Goal: Task Accomplishment & Management: Manage account settings

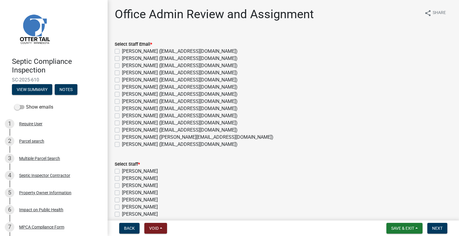
click at [136, 131] on label "Michelle Jevne (mjevne@ottertailcounty.gov)" at bounding box center [180, 130] width 116 height 7
click at [126, 131] on input "Michelle Jevne (mjevne@ottertailcounty.gov)" at bounding box center [124, 129] width 4 height 4
checkbox input "true"
checkbox input "false"
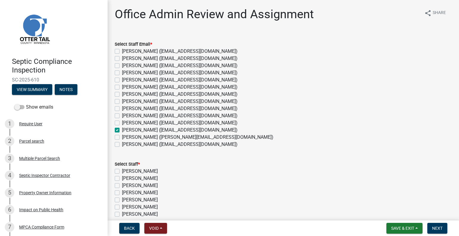
checkbox input "false"
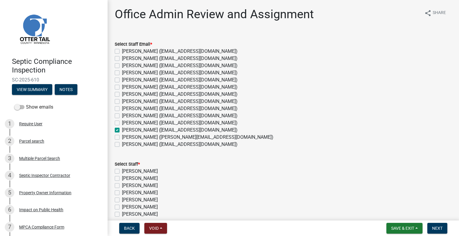
checkbox input "false"
checkbox input "true"
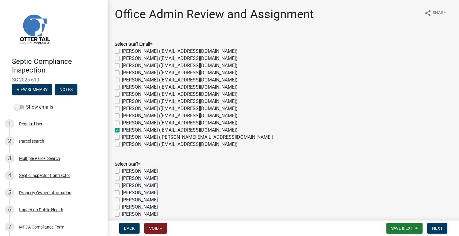
checkbox input "false"
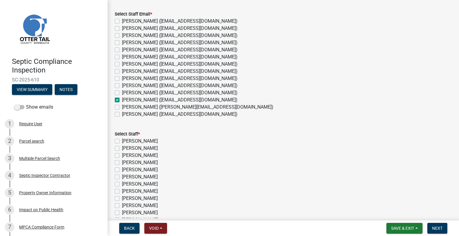
scroll to position [111, 0]
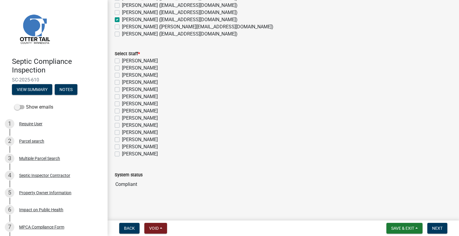
click at [148, 141] on label "[PERSON_NAME]" at bounding box center [140, 139] width 36 height 7
click at [126, 140] on input "[PERSON_NAME]" at bounding box center [124, 138] width 4 height 4
checkbox input "true"
checkbox input "false"
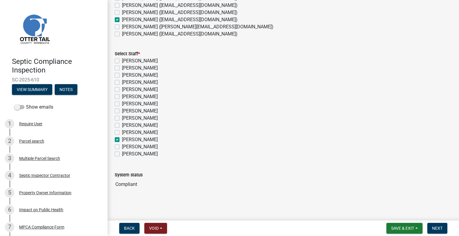
checkbox input "false"
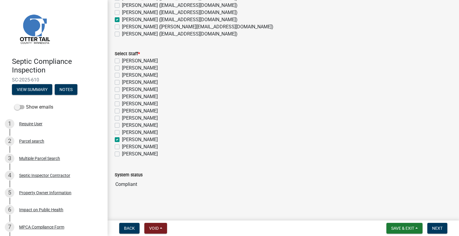
checkbox input "false"
checkbox input "true"
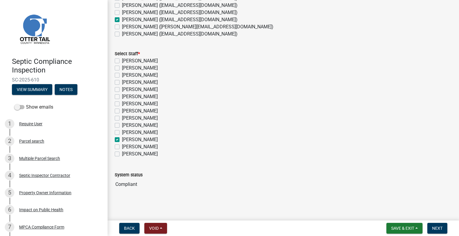
checkbox input "false"
click at [429, 226] on button "Next" at bounding box center [437, 228] width 20 height 11
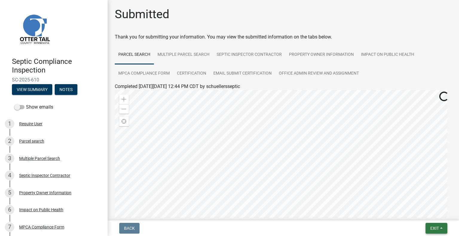
click at [437, 229] on span "Exit" at bounding box center [434, 228] width 9 height 5
click at [431, 213] on button "Save & Exit" at bounding box center [424, 213] width 48 height 14
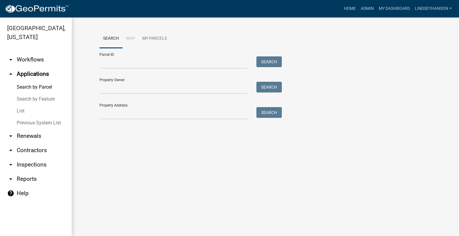
click at [42, 59] on link "arrow_drop_down Workflows" at bounding box center [36, 60] width 72 height 14
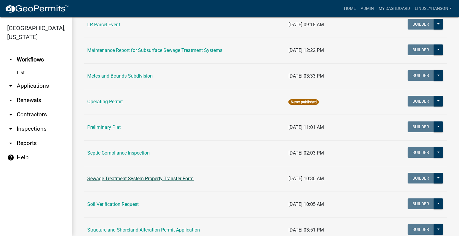
scroll to position [312, 0]
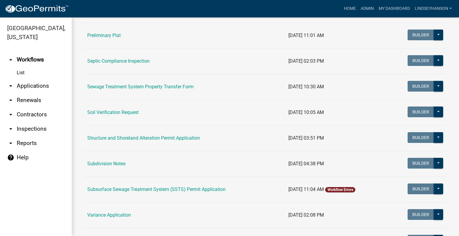
click at [191, 141] on td "Structure and Shoreland Alteration Permit Application" at bounding box center [184, 138] width 201 height 26
click at [190, 139] on link "Structure and Shoreland Alteration Permit Application" at bounding box center [143, 138] width 113 height 6
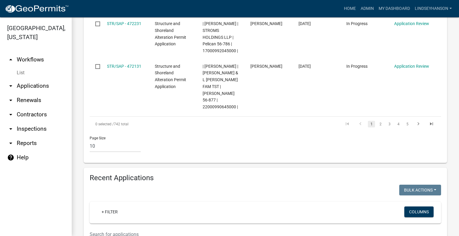
scroll to position [603, 0]
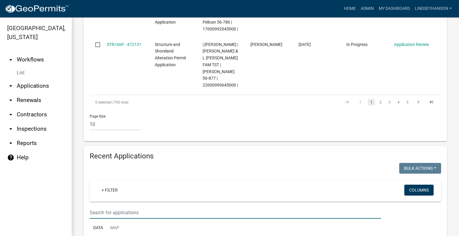
click at [235, 207] on input "text" at bounding box center [235, 213] width 291 height 12
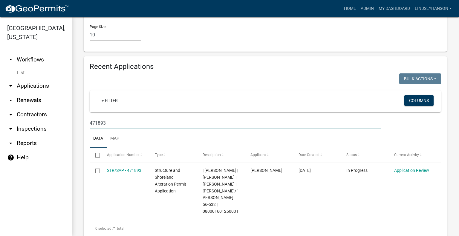
scroll to position [690, 0]
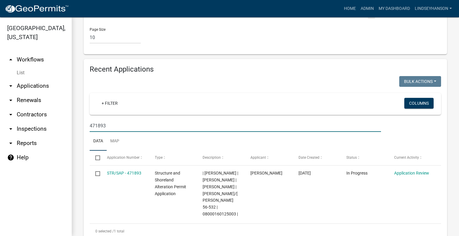
type input "471893"
click at [48, 61] on link "arrow_drop_up Workflows" at bounding box center [36, 60] width 72 height 14
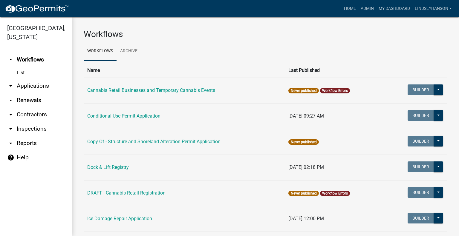
click at [37, 87] on link "arrow_drop_down Applications" at bounding box center [36, 86] width 72 height 14
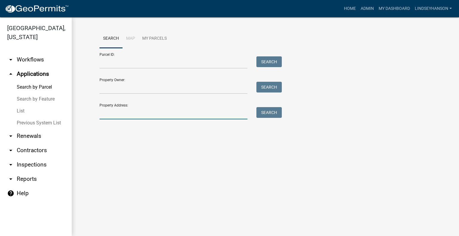
click at [154, 113] on input "Property Address:" at bounding box center [173, 113] width 148 height 12
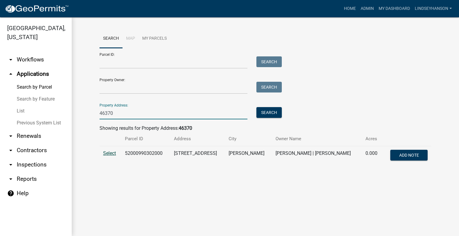
type input "46370"
click at [106, 153] on span "Select" at bounding box center [109, 154] width 13 height 6
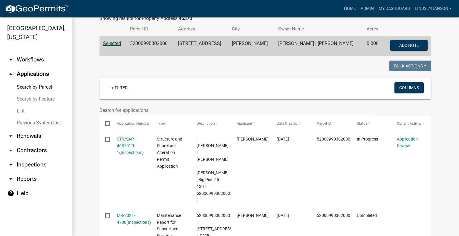
scroll to position [109, 0]
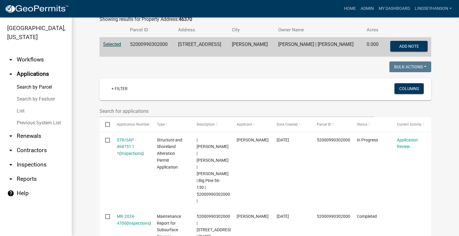
click at [41, 61] on link "arrow_drop_down Workflows" at bounding box center [36, 60] width 72 height 14
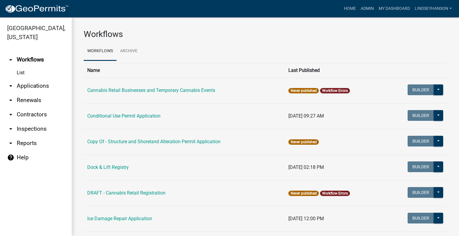
click at [42, 82] on link "arrow_drop_down Applications" at bounding box center [36, 86] width 72 height 14
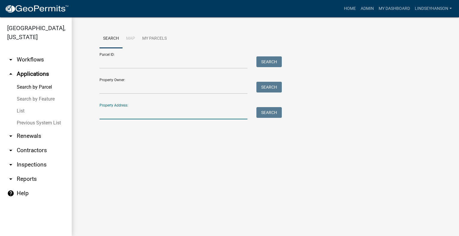
click at [147, 118] on input "Property Address:" at bounding box center [173, 113] width 148 height 12
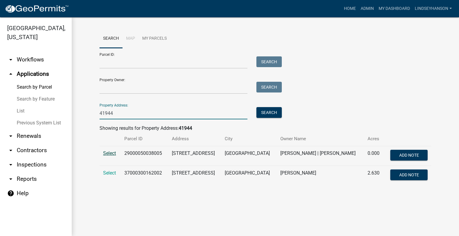
type input "41944"
click at [111, 154] on span "Select" at bounding box center [109, 154] width 13 height 6
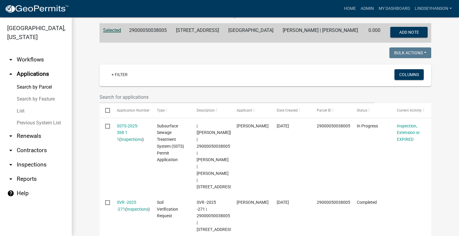
scroll to position [146, 0]
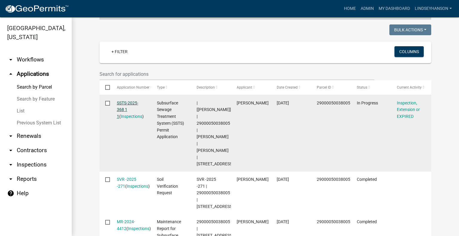
click at [128, 104] on link "SSTS-2025-368 1 1" at bounding box center [128, 110] width 22 height 19
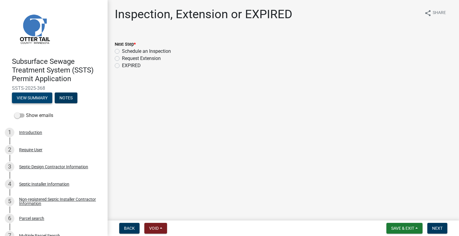
click at [42, 100] on button "View Summary" at bounding box center [32, 98] width 40 height 11
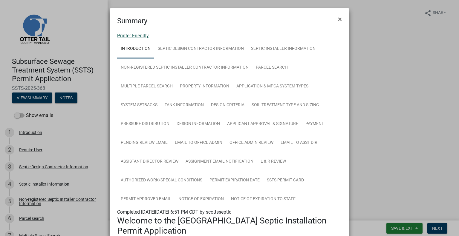
click at [136, 36] on link "Printer Friendly" at bounding box center [133, 36] width 32 height 6
drag, startPoint x: 337, startPoint y: 17, endPoint x: 346, endPoint y: 32, distance: 17.6
click at [338, 17] on span "×" at bounding box center [340, 19] width 4 height 8
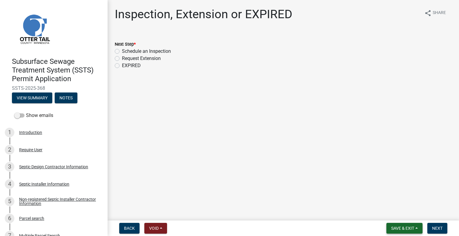
click at [405, 228] on span "Save & Exit" at bounding box center [402, 228] width 23 height 5
click at [402, 213] on button "Save & Exit" at bounding box center [399, 213] width 48 height 14
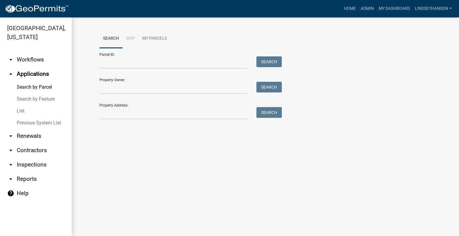
click at [38, 62] on link "arrow_drop_down Workflows" at bounding box center [36, 60] width 72 height 14
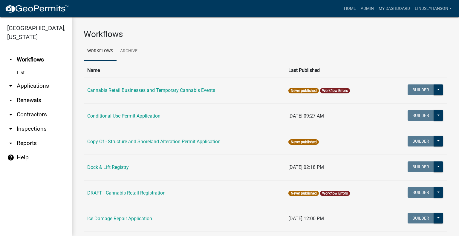
click at [46, 87] on link "arrow_drop_down Applications" at bounding box center [36, 86] width 72 height 14
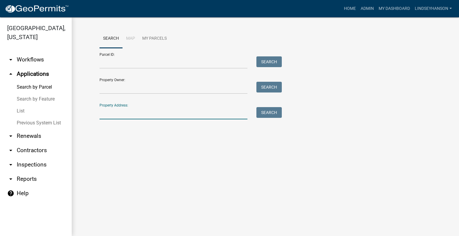
click at [137, 115] on input "Property Address:" at bounding box center [173, 113] width 148 height 12
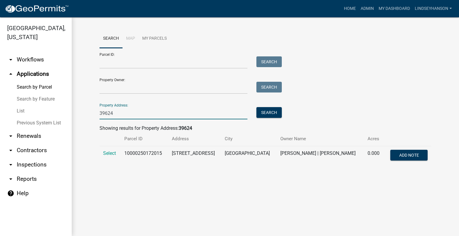
type input "39624 Crane Lake Dr"
click at [105, 152] on span "Select" at bounding box center [109, 154] width 13 height 6
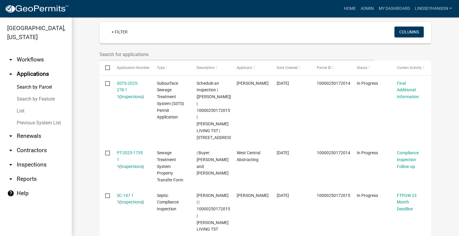
scroll to position [157, 0]
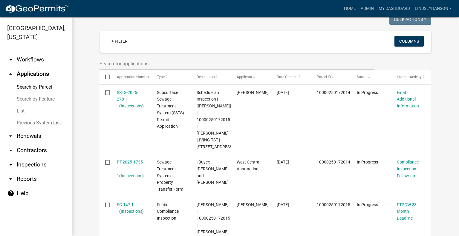
click at [453, 120] on div "Search Map My Parcels Parcel ID: Search Property Owner: Search Property Address…" at bounding box center [265, 123] width 387 height 525
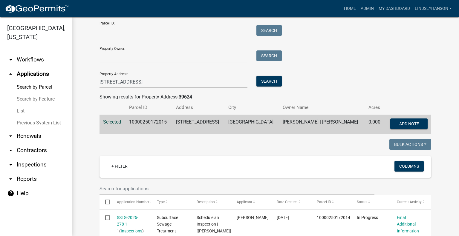
scroll to position [0, 0]
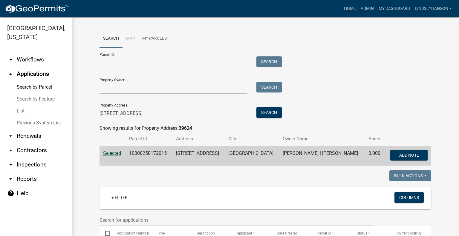
click at [37, 65] on link "arrow_drop_down Workflows" at bounding box center [36, 60] width 72 height 14
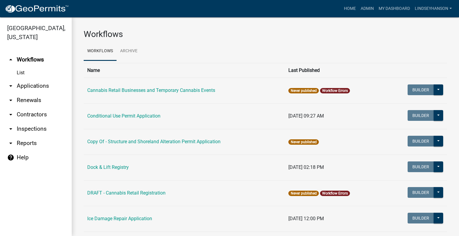
click at [36, 84] on link "arrow_drop_down Applications" at bounding box center [36, 86] width 72 height 14
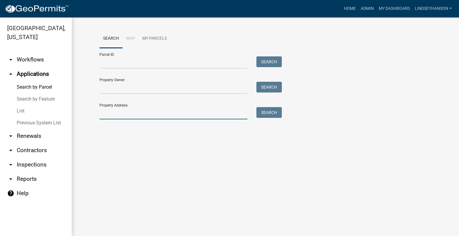
click at [136, 114] on input "Property Address:" at bounding box center [173, 113] width 148 height 12
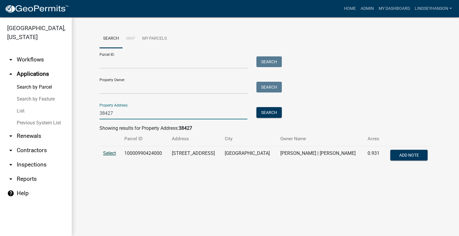
type input "38427"
click at [110, 152] on span "Select" at bounding box center [109, 154] width 13 height 6
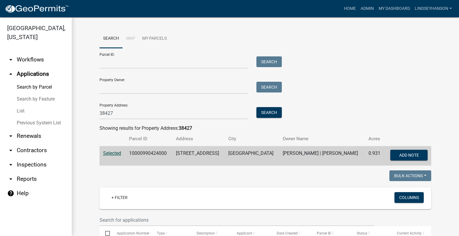
click at [50, 60] on link "arrow_drop_down Workflows" at bounding box center [36, 60] width 72 height 14
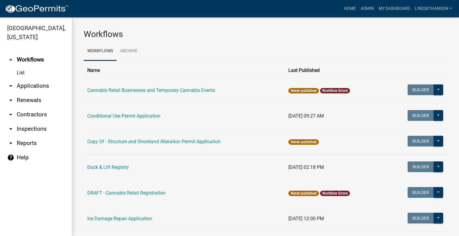
click at [42, 86] on link "arrow_drop_down Applications" at bounding box center [36, 86] width 72 height 14
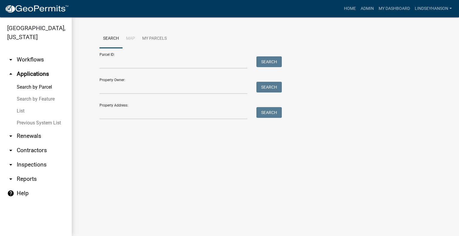
click at [33, 61] on link "arrow_drop_down Workflows" at bounding box center [36, 60] width 72 height 14
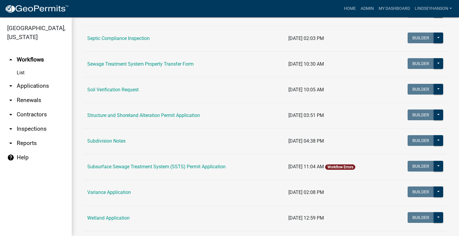
scroll to position [349, 0]
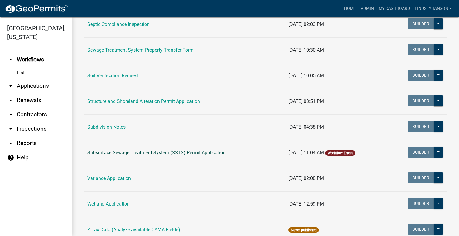
click at [159, 152] on link "Subsurface Sewage Treatment System (SSTS) Permit Application" at bounding box center [156, 153] width 138 height 6
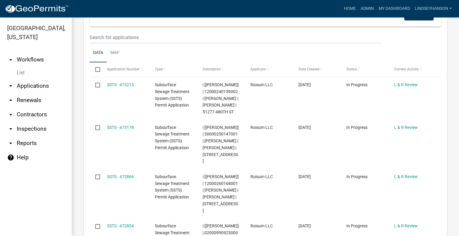
scroll to position [149, 0]
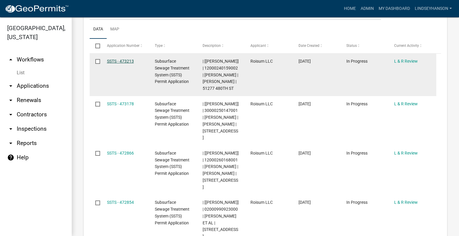
click at [125, 61] on link "SSTS - 473213" at bounding box center [120, 61] width 27 height 5
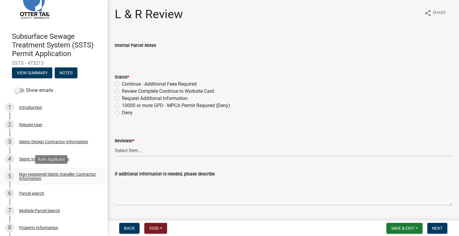
scroll to position [60, 0]
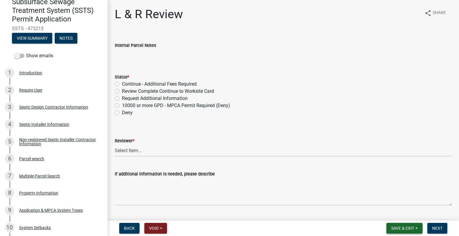
click at [402, 224] on button "Save & Exit" at bounding box center [404, 228] width 36 height 11
click at [399, 214] on button "Save & Exit" at bounding box center [399, 213] width 48 height 14
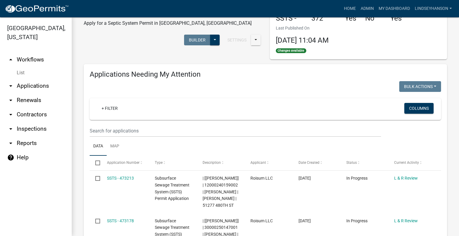
scroll to position [30, 0]
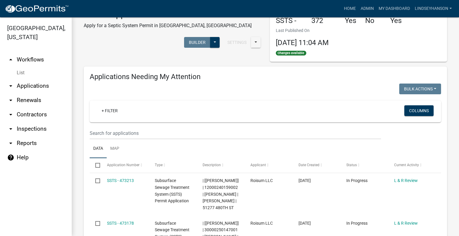
click at [38, 86] on link "arrow_drop_down Applications" at bounding box center [36, 86] width 72 height 14
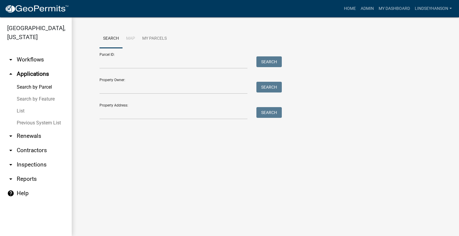
click at [41, 64] on link "arrow_drop_down Workflows" at bounding box center [36, 60] width 72 height 14
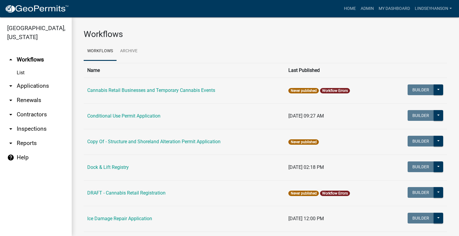
click at [43, 85] on link "arrow_drop_down Applications" at bounding box center [36, 86] width 72 height 14
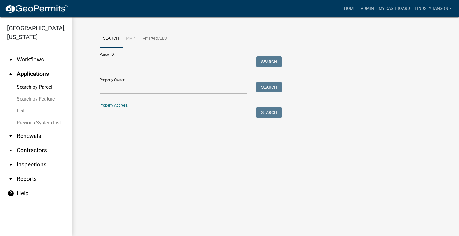
drag, startPoint x: 149, startPoint y: 117, endPoint x: 161, endPoint y: 89, distance: 30.0
click at [151, 114] on input "Property Address:" at bounding box center [173, 113] width 148 height 12
click at [39, 60] on link "arrow_drop_down Workflows" at bounding box center [36, 60] width 72 height 14
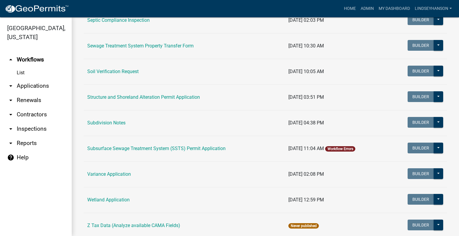
scroll to position [356, 0]
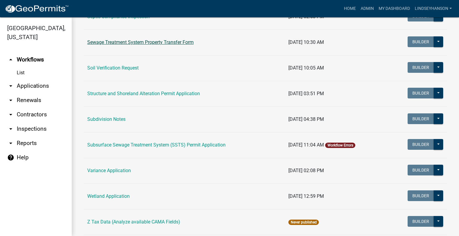
click at [167, 42] on link "Sewage Treatment System Property Transfer Form" at bounding box center [140, 42] width 106 height 6
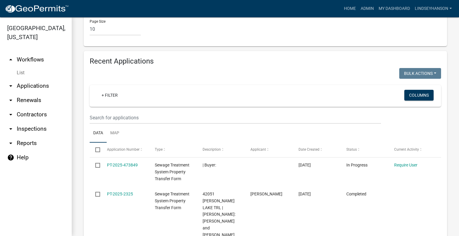
scroll to position [586, 0]
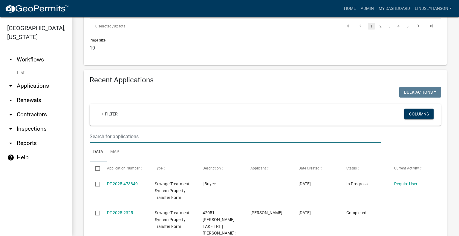
drag, startPoint x: 219, startPoint y: 70, endPoint x: 219, endPoint y: 66, distance: 3.9
click at [219, 131] on input "text" at bounding box center [235, 137] width 291 height 12
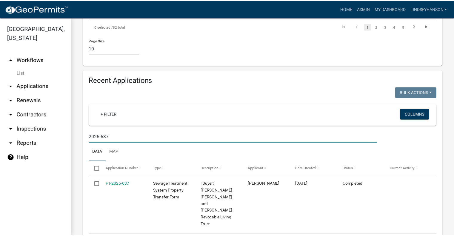
scroll to position [535, 0]
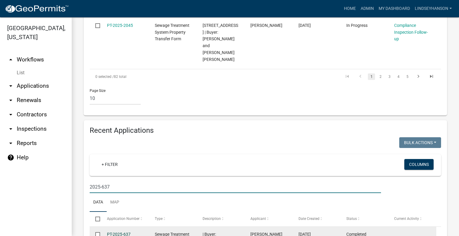
type input "2025-637"
click at [126, 232] on link "PT-2025-637" at bounding box center [119, 234] width 24 height 5
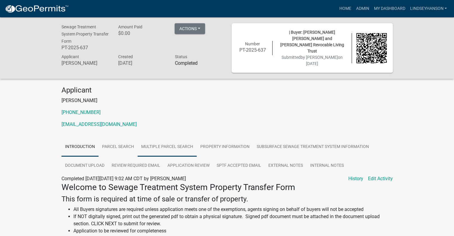
click at [165, 145] on link "Multiple Parcel Search" at bounding box center [167, 147] width 59 height 19
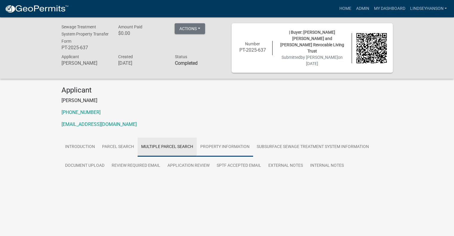
click at [221, 141] on link "Property Information" at bounding box center [225, 147] width 56 height 19
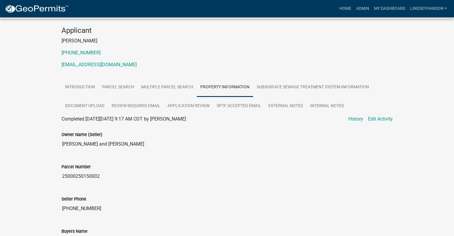
scroll to position [119, 0]
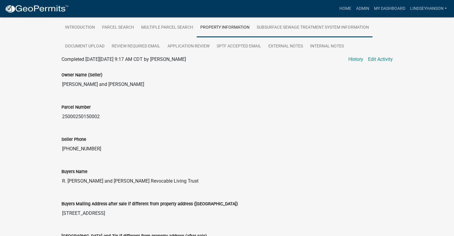
click at [326, 25] on link "Subsurface Sewage Treatment System Information" at bounding box center [312, 27] width 119 height 19
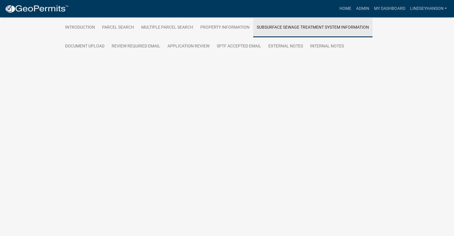
scroll to position [86, 0]
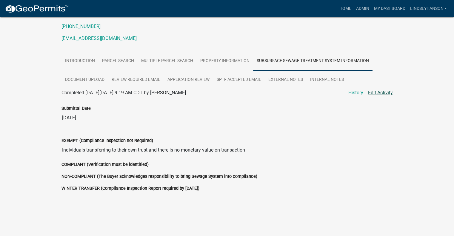
click at [384, 89] on link "Edit Activity" at bounding box center [380, 92] width 25 height 7
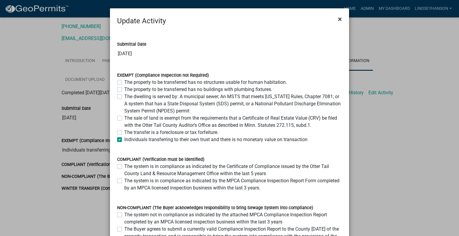
click at [338, 19] on span "×" at bounding box center [340, 19] width 4 height 8
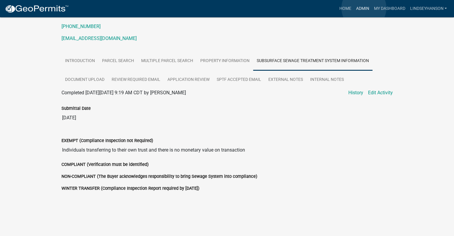
click at [364, 8] on link "Admin" at bounding box center [363, 8] width 18 height 11
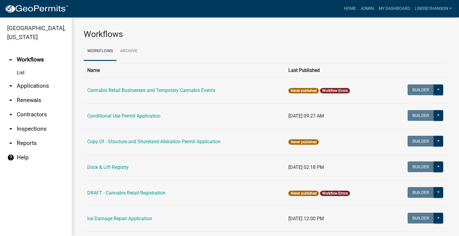
click at [34, 86] on link "arrow_drop_down Applications" at bounding box center [36, 86] width 72 height 14
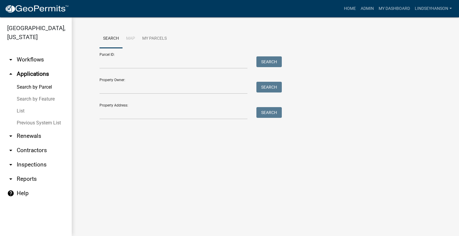
click at [47, 62] on link "arrow_drop_down Workflows" at bounding box center [36, 60] width 72 height 14
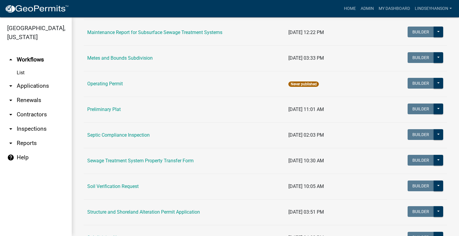
scroll to position [278, 0]
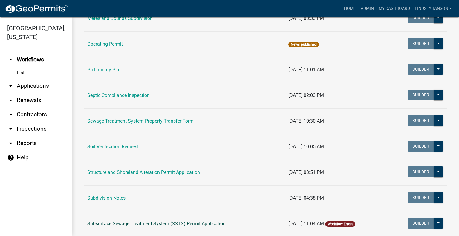
click at [213, 223] on link "Subsurface Sewage Treatment System (SSTS) Permit Application" at bounding box center [156, 224] width 138 height 6
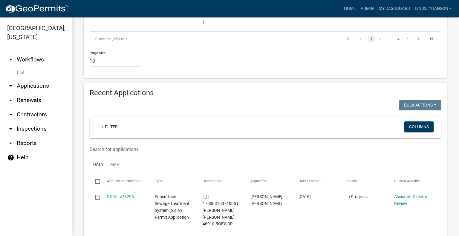
scroll to position [660, 0]
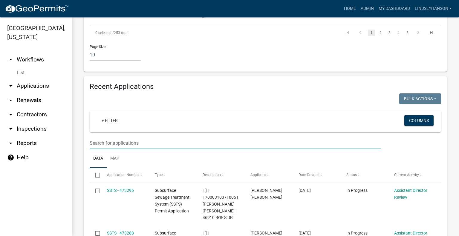
click at [281, 139] on input "text" at bounding box center [235, 143] width 291 height 12
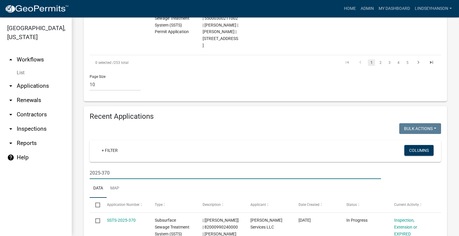
scroll to position [691, 0]
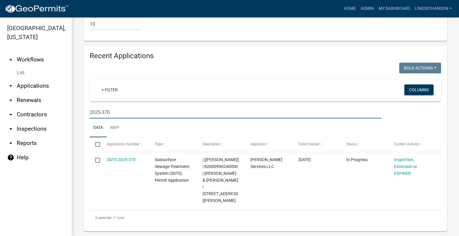
type input "2025-370"
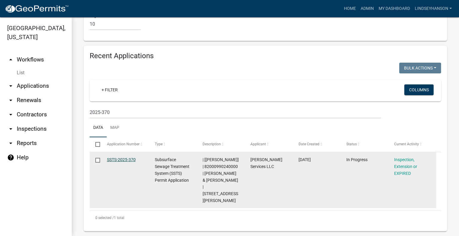
click at [116, 160] on link "SSTS-2025-370" at bounding box center [121, 159] width 29 height 5
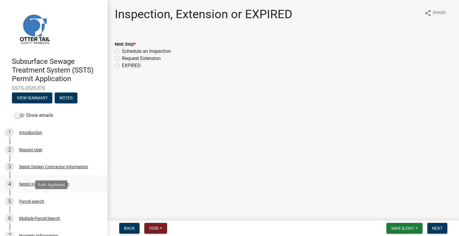
drag, startPoint x: 41, startPoint y: 200, endPoint x: 48, endPoint y: 192, distance: 10.6
click at [41, 200] on div "Parcel search" at bounding box center [31, 202] width 25 height 4
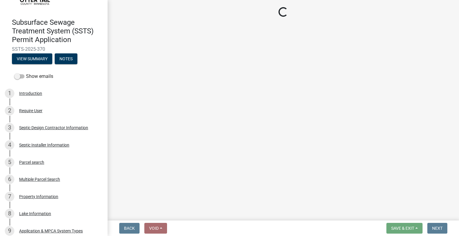
scroll to position [55, 0]
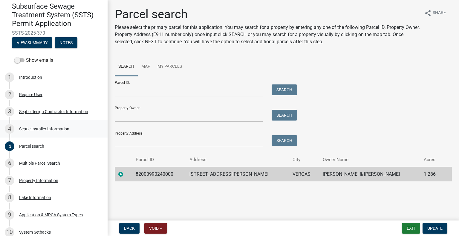
click at [62, 127] on div "Septic Installer Information" at bounding box center [44, 129] width 50 height 4
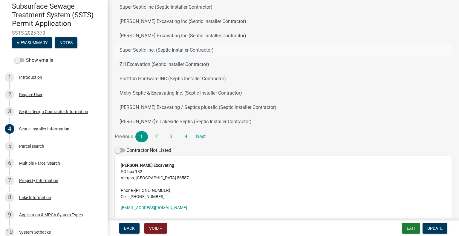
scroll to position [90, 0]
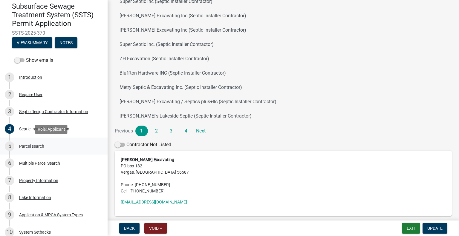
click at [38, 147] on div "Parcel search" at bounding box center [31, 146] width 25 height 4
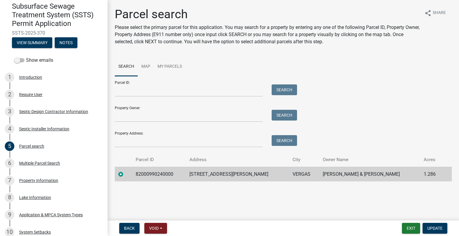
click at [155, 172] on td "82000990240000" at bounding box center [159, 174] width 54 height 15
copy td "82000990240000"
click at [218, 179] on td "290 BENNETT RD" at bounding box center [237, 174] width 103 height 15
click at [216, 177] on td "290 BENNETT RD" at bounding box center [237, 174] width 103 height 15
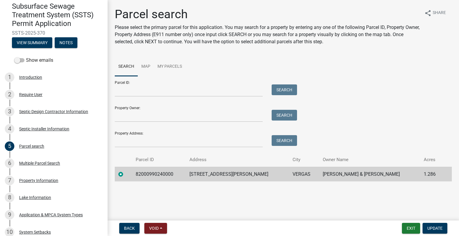
click at [216, 177] on td "290 BENNETT RD" at bounding box center [237, 174] width 103 height 15
click at [215, 177] on td "290 BENNETT RD" at bounding box center [237, 174] width 103 height 15
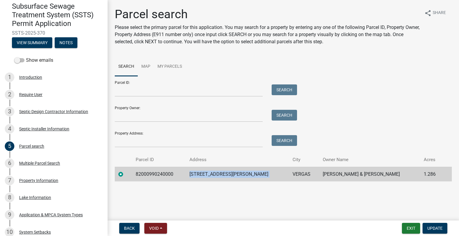
copy td "290 BENNETT RD"
click at [289, 174] on td "VERGAS" at bounding box center [304, 174] width 30 height 15
copy td "VERGAS"
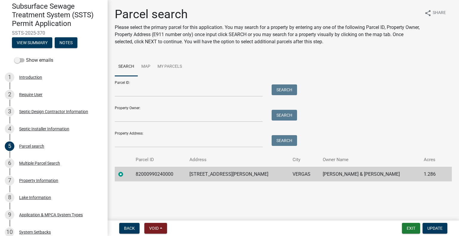
click at [325, 177] on td "SHEILA L BENNETT & SHANE POSS" at bounding box center [369, 174] width 101 height 15
copy td "SHEILA L BENNETT & SHANE POSS"
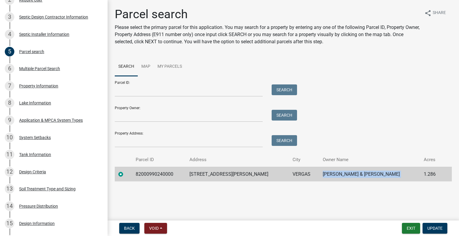
scroll to position [408, 0]
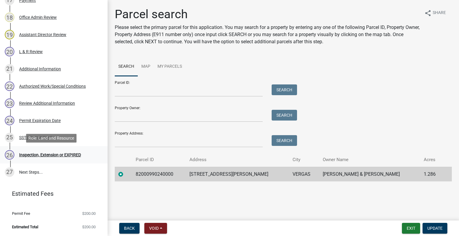
click at [79, 153] on div "Inspection, Extension or EXPIRED" at bounding box center [50, 155] width 62 height 4
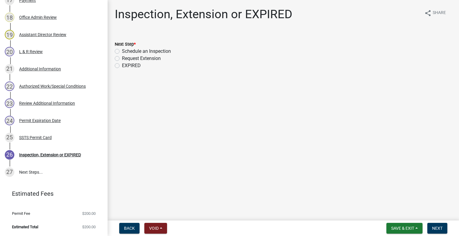
click at [139, 53] on label "Schedule an Inspection" at bounding box center [146, 51] width 49 height 7
click at [126, 52] on input "Schedule an Inspection" at bounding box center [124, 50] width 4 height 4
radio input "true"
click at [435, 230] on span "Next" at bounding box center [437, 228] width 10 height 5
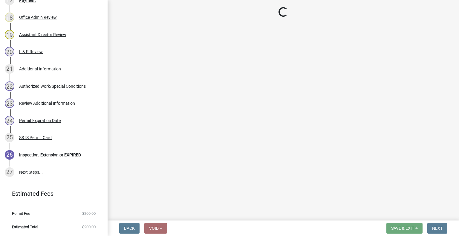
scroll to position [425, 0]
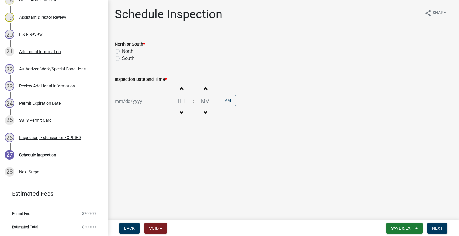
click at [129, 50] on label "North" at bounding box center [128, 51] width 12 height 7
click at [126, 50] on input "North" at bounding box center [124, 50] width 4 height 4
radio input "true"
click at [134, 108] on div "Increment hours Decrement hours : Increment minutes Decrement minutes AM" at bounding box center [283, 101] width 337 height 37
select select "9"
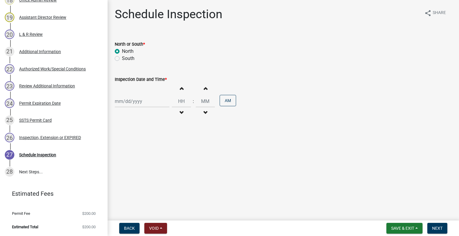
select select "2025"
click at [134, 103] on div "Jan Feb Mar Apr May Jun Jul Aug Sep Oct Nov Dec 1525 1526 1527 1528 1529 1530 1…" at bounding box center [142, 101] width 55 height 12
click at [158, 134] on div "5" at bounding box center [159, 133] width 10 height 10
type input "09/05/2025"
click at [182, 93] on button "Increment hours" at bounding box center [181, 88] width 13 height 11
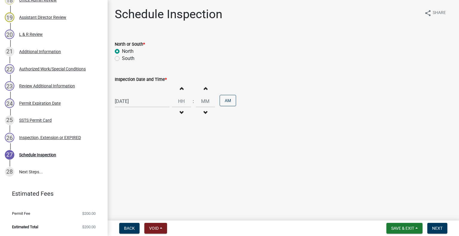
type input "01"
type input "00"
click at [231, 107] on div "AM" at bounding box center [228, 101] width 16 height 13
click at [228, 104] on button "AM" at bounding box center [228, 100] width 16 height 11
click at [440, 229] on span "Next" at bounding box center [437, 228] width 10 height 5
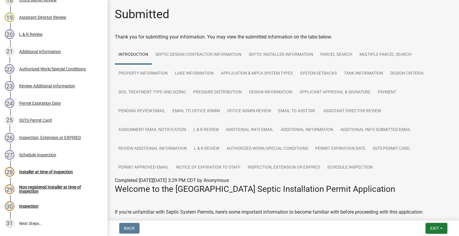
scroll to position [477, 0]
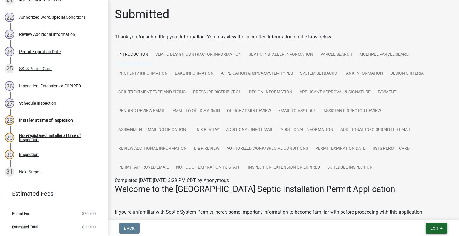
click at [434, 226] on span "Exit" at bounding box center [434, 228] width 9 height 5
click at [425, 214] on button "Save & Exit" at bounding box center [424, 213] width 48 height 14
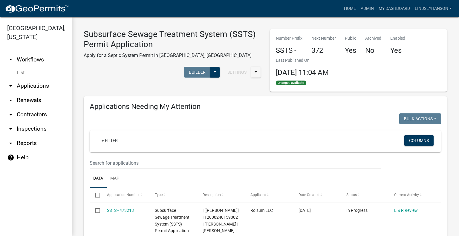
click at [38, 86] on link "arrow_drop_down Applications" at bounding box center [36, 86] width 72 height 14
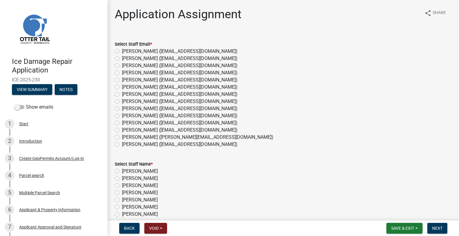
click at [147, 117] on label "[PERSON_NAME] ([EMAIL_ADDRESS][DOMAIN_NAME])" at bounding box center [180, 115] width 116 height 7
click at [126, 116] on input "[PERSON_NAME] ([EMAIL_ADDRESS][DOMAIN_NAME])" at bounding box center [124, 114] width 4 height 4
radio input "true"
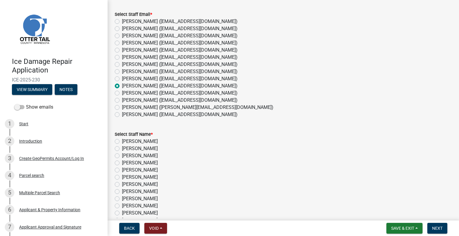
scroll to position [30, 0]
click at [152, 208] on label "[PERSON_NAME]" at bounding box center [140, 206] width 36 height 7
click at [126, 206] on input "[PERSON_NAME]" at bounding box center [124, 205] width 4 height 4
radio input "true"
click at [437, 228] on span "Next" at bounding box center [437, 228] width 10 height 5
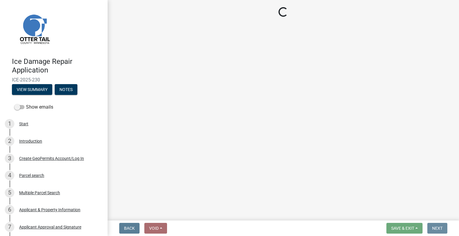
scroll to position [0, 0]
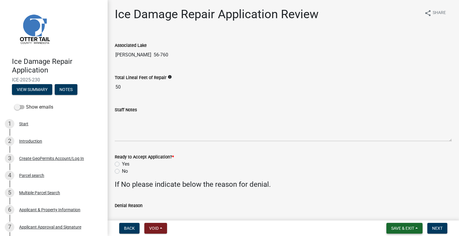
click at [397, 229] on span "Save & Exit" at bounding box center [402, 228] width 23 height 5
click at [393, 218] on button "Save & Exit" at bounding box center [399, 213] width 48 height 14
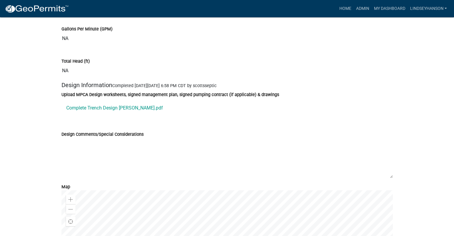
scroll to position [3350, 0]
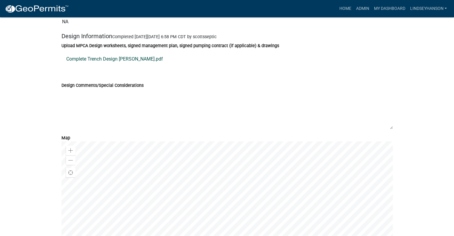
click at [102, 55] on link "Complete Trench Design Keller.pdf" at bounding box center [228, 59] width 332 height 14
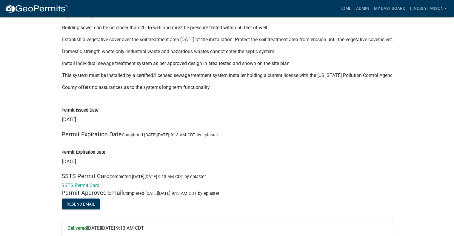
scroll to position [5589, 0]
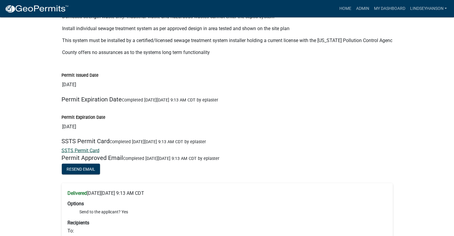
click at [91, 148] on link "SSTS Permit Card" at bounding box center [81, 151] width 38 height 6
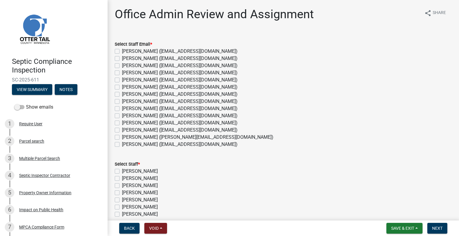
click at [139, 130] on label "Michelle Jevne (mjevne@ottertailcounty.gov)" at bounding box center [180, 130] width 116 height 7
click at [126, 130] on input "Michelle Jevne (mjevne@ottertailcounty.gov)" at bounding box center [124, 129] width 4 height 4
checkbox input "true"
checkbox input "false"
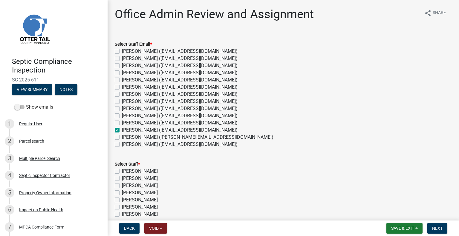
checkbox input "false"
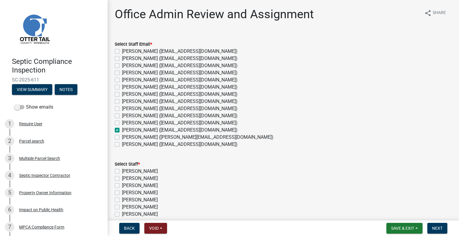
checkbox input "false"
checkbox input "true"
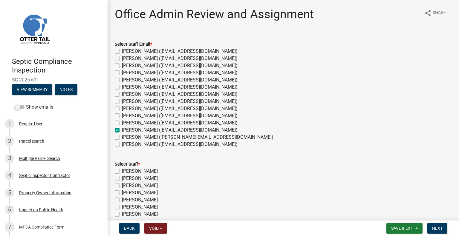
checkbox input "false"
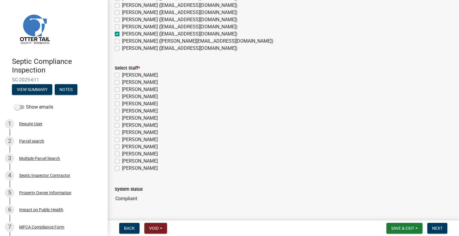
scroll to position [111, 0]
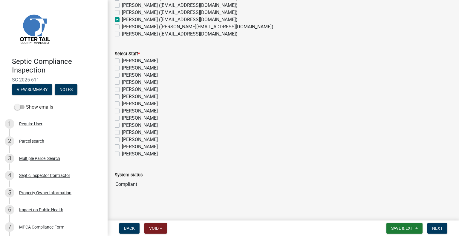
click at [144, 138] on label "[PERSON_NAME]" at bounding box center [140, 139] width 36 height 7
click at [126, 138] on input "[PERSON_NAME]" at bounding box center [124, 138] width 4 height 4
checkbox input "true"
checkbox input "false"
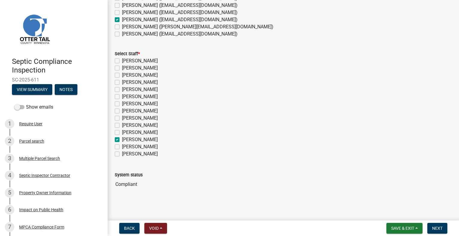
checkbox input "false"
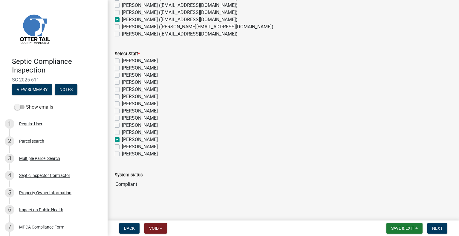
checkbox input "false"
checkbox input "true"
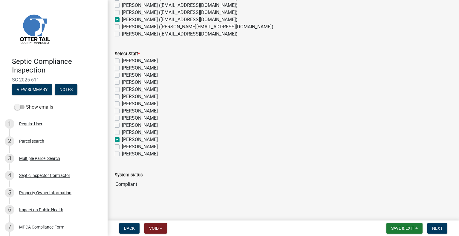
checkbox input "false"
click at [429, 226] on button "Next" at bounding box center [437, 228] width 20 height 11
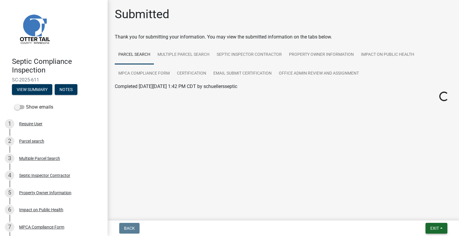
click at [433, 234] on button "Exit" at bounding box center [436, 228] width 22 height 11
click at [423, 216] on button "Save & Exit" at bounding box center [424, 213] width 48 height 14
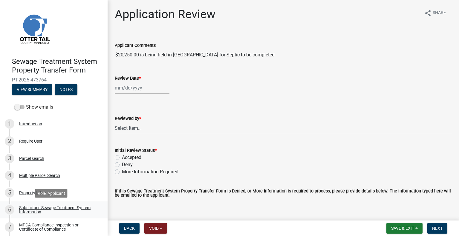
click at [74, 206] on div "Subsurface Sewage Treatment System Information" at bounding box center [58, 210] width 79 height 8
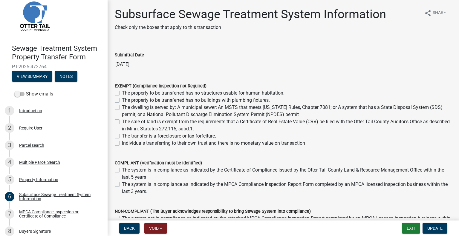
scroll to position [88, 0]
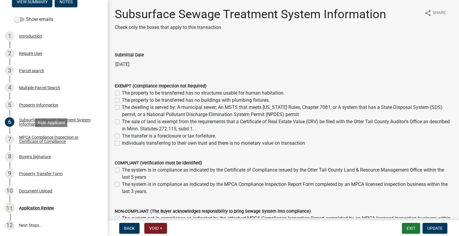
click at [65, 143] on div "MPCA Compliance Inspection or Certificate of Compliance" at bounding box center [58, 139] width 79 height 8
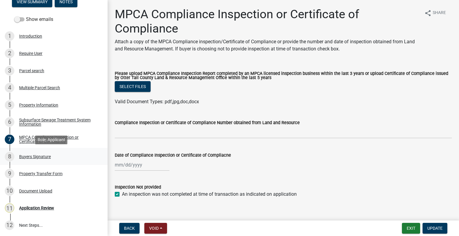
click at [48, 156] on div "Buyers Signature" at bounding box center [35, 157] width 32 height 4
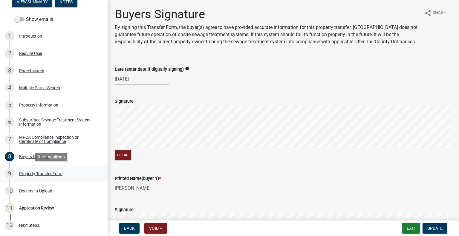
click at [51, 171] on div "9 Property Transfer Form" at bounding box center [51, 174] width 93 height 10
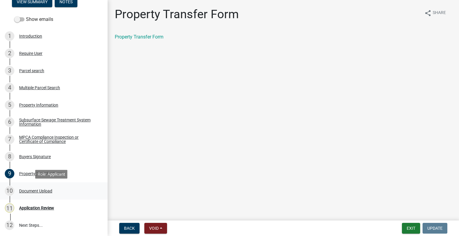
click at [51, 191] on div "Document Upload" at bounding box center [35, 191] width 33 height 4
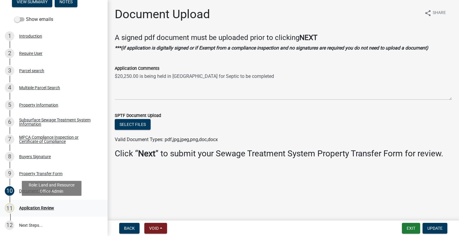
click at [49, 209] on div "Application Review" at bounding box center [36, 208] width 35 height 4
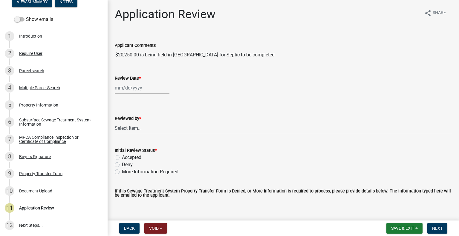
select select "9"
select select "2025"
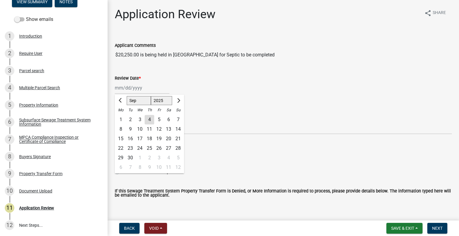
click at [145, 92] on div "[PERSON_NAME] Feb Mar Apr [PERSON_NAME][DATE] Oct Nov [DATE] 1526 1527 1528 152…" at bounding box center [142, 88] width 55 height 12
click at [151, 120] on div "4" at bounding box center [150, 120] width 10 height 10
type input "[DATE]"
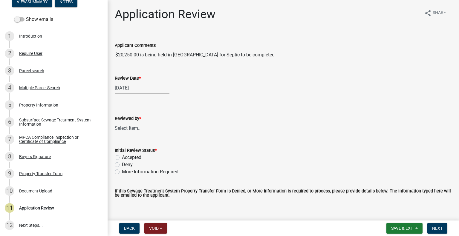
click at [147, 126] on select "Select Item... [PERSON_NAME] [PERSON_NAME] [PERSON_NAME] [PERSON_NAME] [PERSON_…" at bounding box center [283, 128] width 337 height 12
click at [115, 122] on select "Select Item... [PERSON_NAME] [PERSON_NAME] [PERSON_NAME] [PERSON_NAME] [PERSON_…" at bounding box center [283, 128] width 337 height 12
select select "2217fab6-25d2-4df2-8e35-18ddd05e0fe8"
click at [145, 174] on label "More Information Required" at bounding box center [150, 171] width 56 height 7
click at [126, 172] on input "More Information Required" at bounding box center [124, 170] width 4 height 4
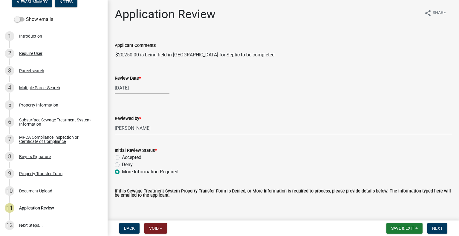
radio input "true"
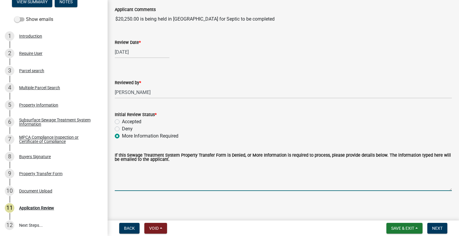
scroll to position [37, 0]
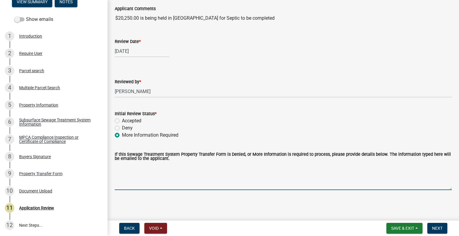
click at [148, 178] on textarea "If this Sewage Treatment System Property Transfer Form is Denied, or More Infor…" at bounding box center [283, 176] width 337 height 28
type textarea "Please have buyers sign."
click at [435, 232] on button "Next" at bounding box center [437, 228] width 20 height 11
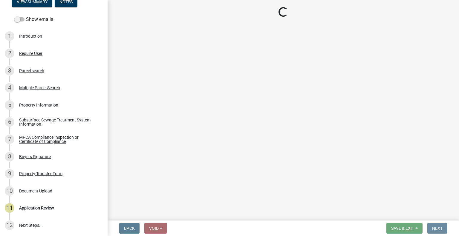
scroll to position [0, 0]
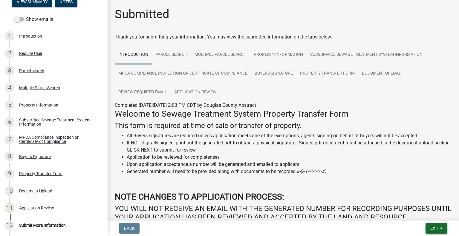
click at [430, 229] on span "Exit" at bounding box center [434, 228] width 9 height 5
click at [425, 215] on button "Save & Exit" at bounding box center [424, 213] width 48 height 14
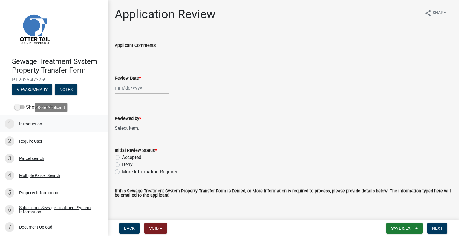
click at [36, 127] on div "1 Introduction" at bounding box center [51, 124] width 93 height 10
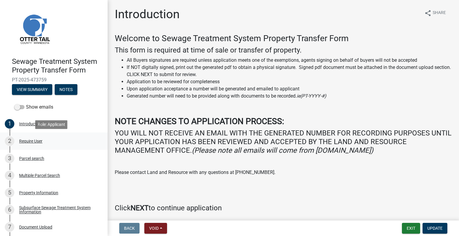
click at [36, 142] on div "Require User" at bounding box center [30, 141] width 23 height 4
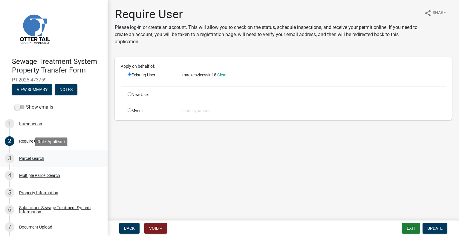
click at [43, 158] on div "Parcel search" at bounding box center [31, 159] width 25 height 4
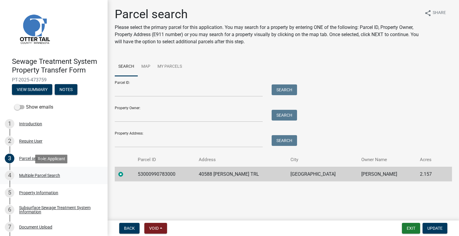
click at [41, 177] on div "Multiple Parcel Search" at bounding box center [39, 176] width 41 height 4
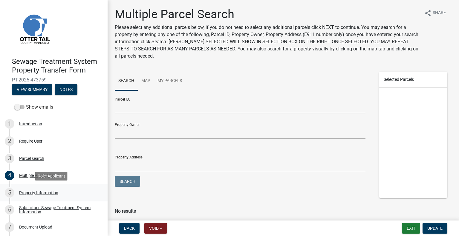
click at [50, 195] on div "Property Information" at bounding box center [38, 193] width 39 height 4
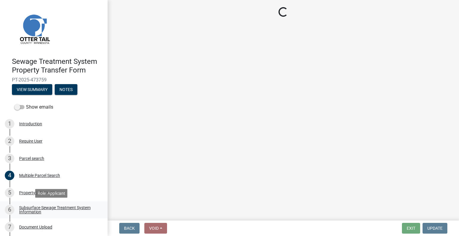
click at [62, 206] on div "Subsurface Sewage Treatment System Information" at bounding box center [58, 210] width 79 height 8
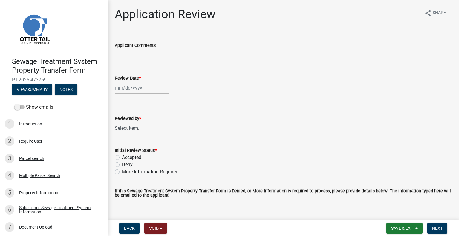
click at [141, 94] on wm-data-entity-input "Review Date *" at bounding box center [283, 82] width 337 height 33
click at [141, 91] on div at bounding box center [142, 88] width 55 height 12
select select "9"
select select "2025"
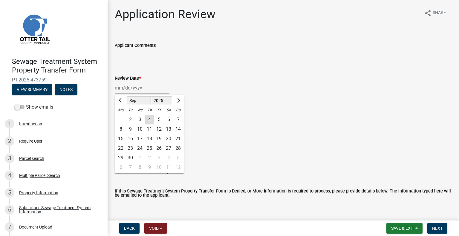
click at [152, 120] on div "4" at bounding box center [150, 120] width 10 height 10
type input "[DATE]"
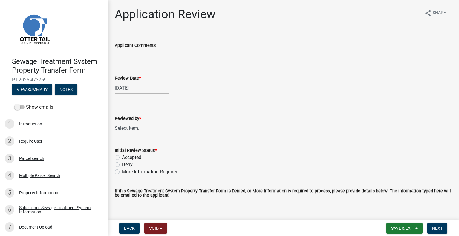
click at [148, 127] on select "Select Item... [PERSON_NAME] [PERSON_NAME] [PERSON_NAME] [PERSON_NAME] [PERSON_…" at bounding box center [283, 128] width 337 height 12
click at [115, 122] on select "Select Item... [PERSON_NAME] [PERSON_NAME] [PERSON_NAME] [PERSON_NAME] [PERSON_…" at bounding box center [283, 128] width 337 height 12
select select "2217fab6-25d2-4df2-8e35-18ddd05e0fe8"
click at [136, 161] on label "Accepted" at bounding box center [131, 157] width 19 height 7
click at [126, 158] on input "Accepted" at bounding box center [124, 156] width 4 height 4
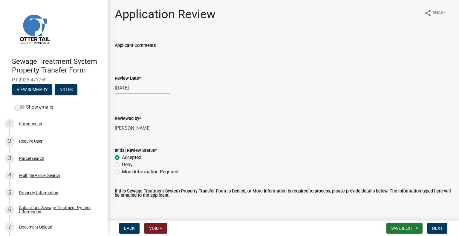
radio input "true"
click at [439, 230] on span "Next" at bounding box center [437, 228] width 10 height 5
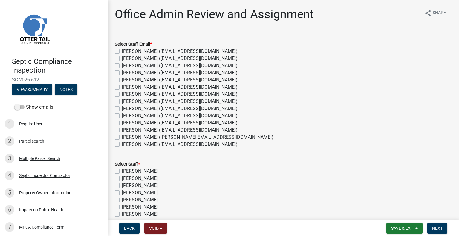
click at [137, 146] on label "Sheila Dahl (sdahl@ottertailcounty.gov)" at bounding box center [180, 144] width 116 height 7
click at [126, 145] on input "Sheila Dahl (sdahl@ottertailcounty.gov)" at bounding box center [124, 143] width 4 height 4
checkbox input "true"
checkbox input "false"
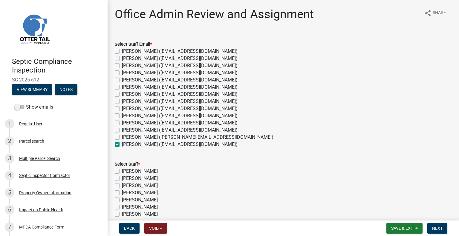
checkbox input "false"
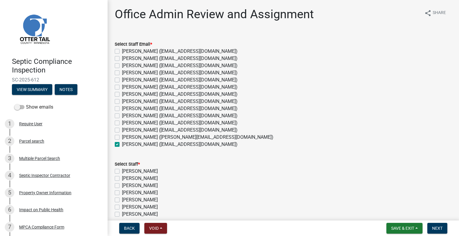
checkbox input "false"
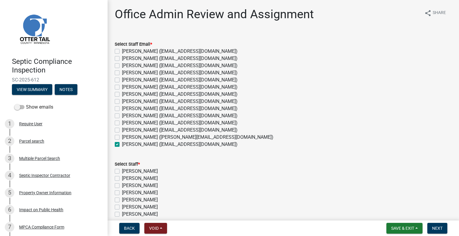
checkbox input "false"
checkbox input "true"
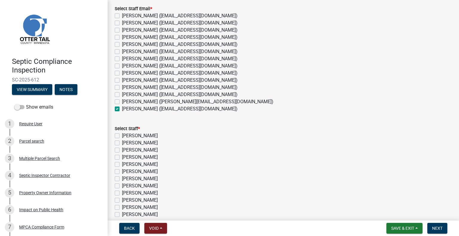
scroll to position [111, 0]
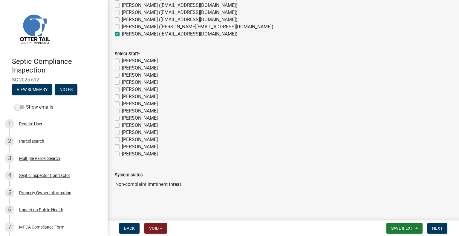
click at [119, 154] on div "[PERSON_NAME]" at bounding box center [283, 154] width 337 height 7
click at [122, 153] on label "[PERSON_NAME]" at bounding box center [140, 154] width 36 height 7
click at [122, 153] on input "[PERSON_NAME]" at bounding box center [124, 153] width 4 height 4
checkbox input "true"
checkbox input "false"
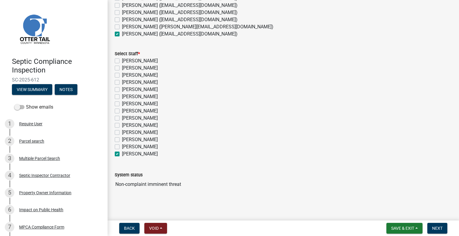
checkbox input "false"
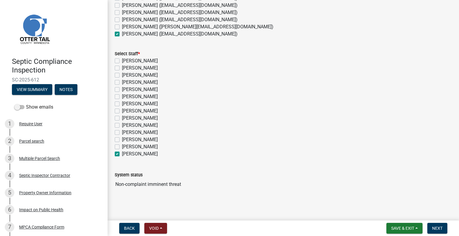
checkbox input "false"
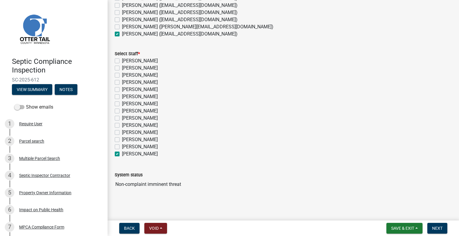
checkbox input "false"
checkbox input "true"
click at [439, 228] on span "Next" at bounding box center [437, 228] width 10 height 5
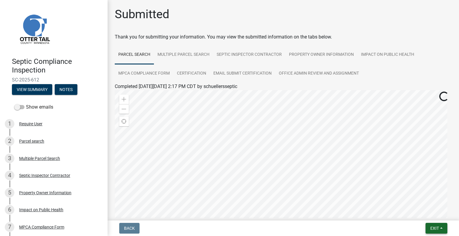
click at [433, 230] on span "Exit" at bounding box center [434, 228] width 9 height 5
click at [412, 209] on button "Save & Exit" at bounding box center [424, 213] width 48 height 14
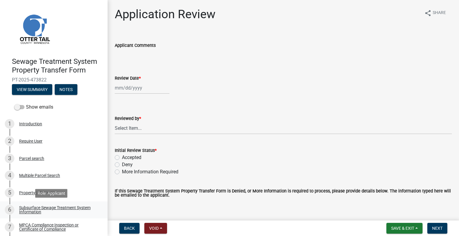
click at [63, 210] on div "Subsurface Sewage Treatment System Information" at bounding box center [58, 210] width 79 height 8
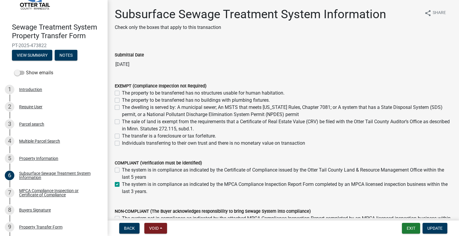
scroll to position [37, 0]
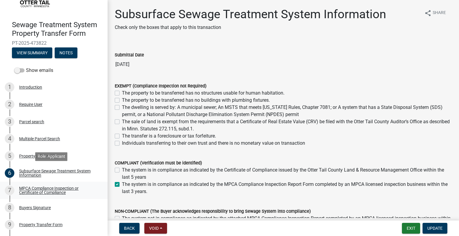
click at [55, 190] on div "MPCA Compliance Inspection or Certificate of Compliance" at bounding box center [58, 190] width 79 height 8
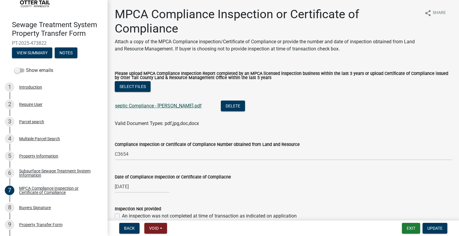
click at [139, 108] on link "septic Compliance - [PERSON_NAME].pdf" at bounding box center [158, 106] width 87 height 6
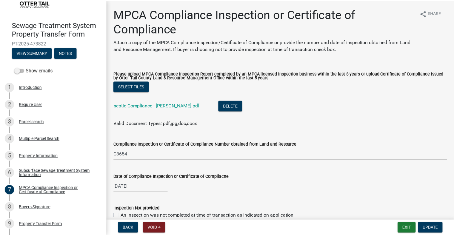
scroll to position [88, 0]
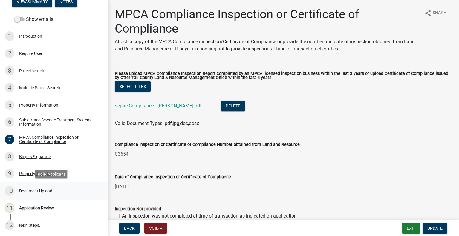
click at [55, 192] on div "10 Document Upload" at bounding box center [51, 191] width 93 height 10
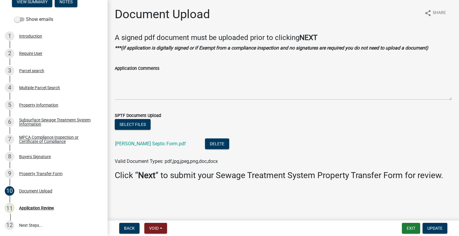
click at [151, 147] on div "[PERSON_NAME] Septic Form.pdf" at bounding box center [155, 145] width 80 height 12
click at [152, 147] on div "[PERSON_NAME] Septic Form.pdf" at bounding box center [155, 145] width 80 height 12
click at [153, 145] on link "[PERSON_NAME] Septic Form.pdf" at bounding box center [150, 144] width 71 height 6
click at [34, 73] on div "3 Parcel search" at bounding box center [51, 71] width 93 height 10
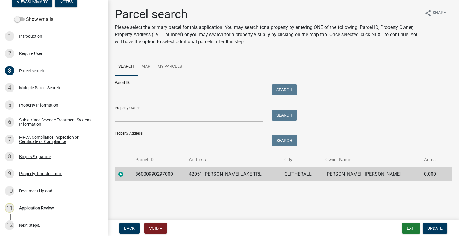
click at [154, 178] on td "36000990297000" at bounding box center [158, 174] width 53 height 15
copy td "36000990297000"
click at [44, 210] on div "Application Review" at bounding box center [36, 208] width 35 height 4
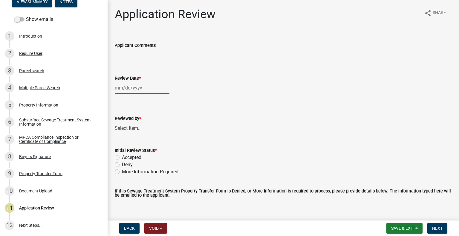
click at [137, 85] on div at bounding box center [142, 88] width 55 height 12
select select "9"
select select "2025"
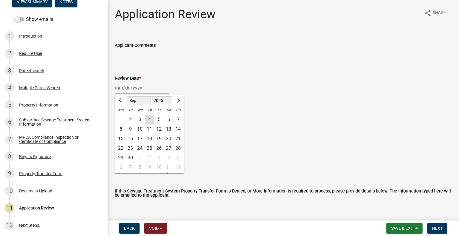
click at [148, 119] on div "4" at bounding box center [150, 120] width 10 height 10
type input "[DATE]"
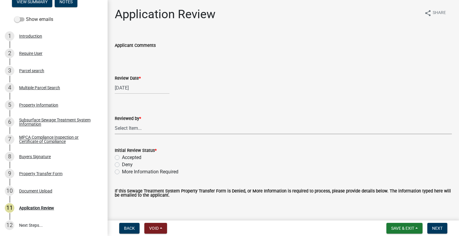
click at [142, 129] on select "Select Item... [PERSON_NAME] [PERSON_NAME] [PERSON_NAME] [PERSON_NAME] [PERSON_…" at bounding box center [283, 128] width 337 height 12
click at [115, 122] on select "Select Item... [PERSON_NAME] [PERSON_NAME] [PERSON_NAME] [PERSON_NAME] [PERSON_…" at bounding box center [283, 128] width 337 height 12
select select "2217fab6-25d2-4df2-8e35-18ddd05e0fe8"
click at [138, 158] on label "Accepted" at bounding box center [131, 157] width 19 height 7
click at [126, 158] on input "Accepted" at bounding box center [124, 156] width 4 height 4
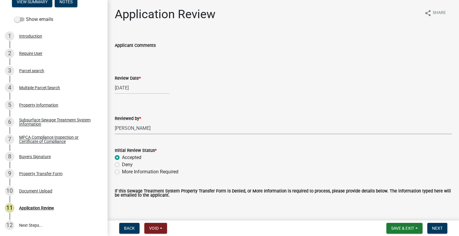
radio input "true"
click at [439, 227] on span "Next" at bounding box center [437, 228] width 10 height 5
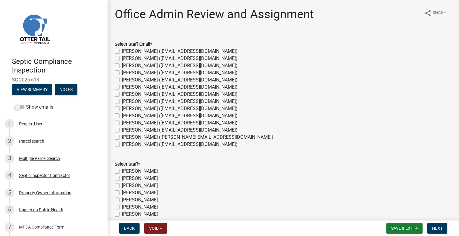
click at [138, 142] on label "[PERSON_NAME] ([EMAIL_ADDRESS][DOMAIN_NAME])" at bounding box center [180, 144] width 116 height 7
click at [126, 142] on input "[PERSON_NAME] ([EMAIL_ADDRESS][DOMAIN_NAME])" at bounding box center [124, 143] width 4 height 4
checkbox input "true"
checkbox input "false"
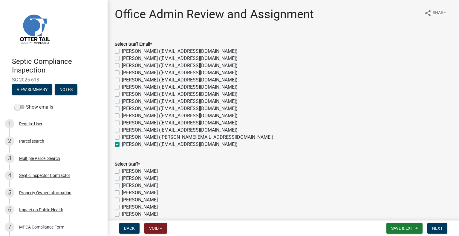
checkbox input "false"
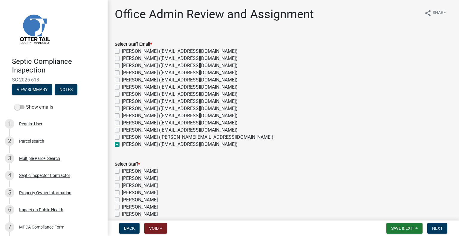
checkbox input "false"
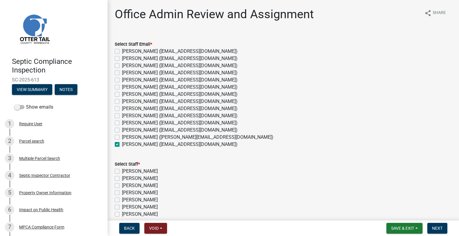
checkbox input "false"
checkbox input "true"
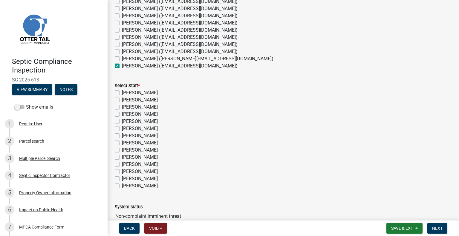
scroll to position [111, 0]
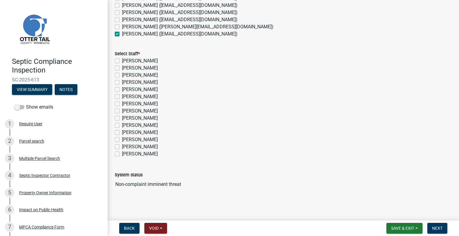
click at [138, 153] on label "[PERSON_NAME]" at bounding box center [140, 154] width 36 height 7
click at [126, 153] on input "[PERSON_NAME]" at bounding box center [124, 153] width 4 height 4
checkbox input "true"
checkbox input "false"
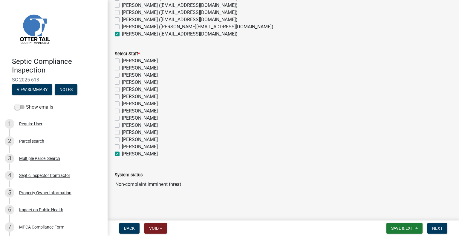
checkbox input "false"
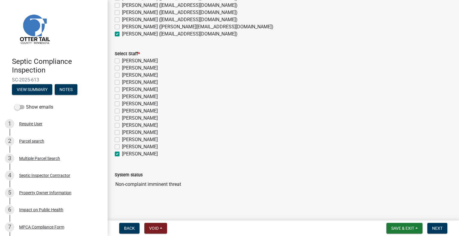
checkbox input "false"
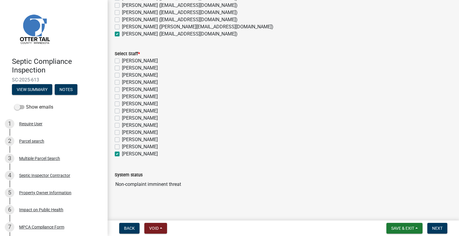
checkbox input "false"
checkbox input "true"
click at [433, 227] on span "Next" at bounding box center [437, 228] width 10 height 5
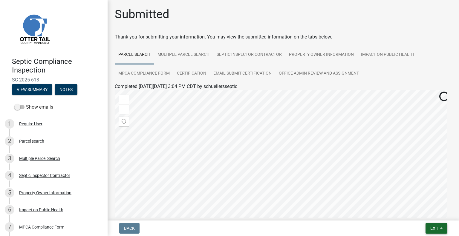
click at [430, 225] on button "Exit" at bounding box center [436, 228] width 22 height 11
click at [422, 214] on button "Save & Exit" at bounding box center [424, 213] width 48 height 14
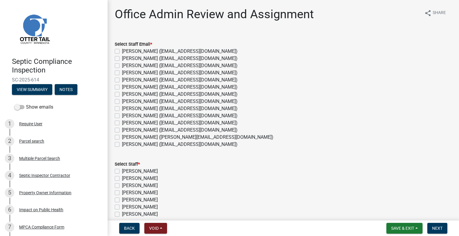
click at [149, 129] on label "[PERSON_NAME] ([EMAIL_ADDRESS][DOMAIN_NAME])" at bounding box center [180, 130] width 116 height 7
click at [126, 129] on input "[PERSON_NAME] ([EMAIL_ADDRESS][DOMAIN_NAME])" at bounding box center [124, 129] width 4 height 4
checkbox input "true"
checkbox input "false"
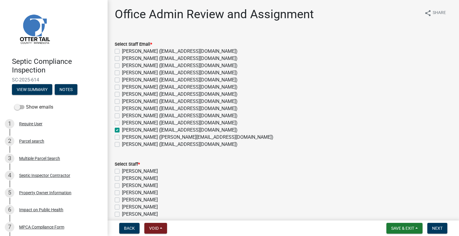
checkbox input "false"
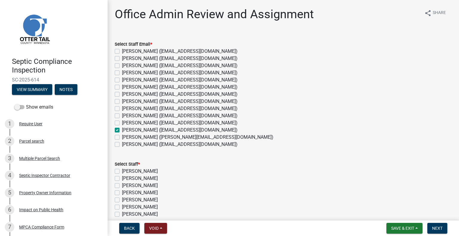
checkbox input "false"
checkbox input "true"
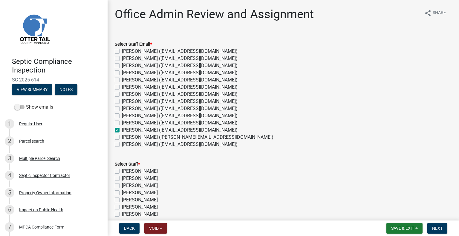
checkbox input "false"
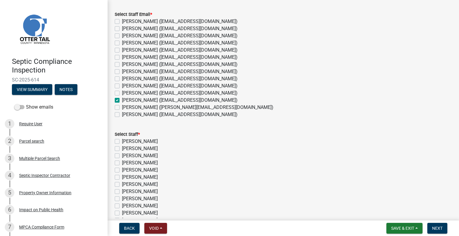
scroll to position [111, 0]
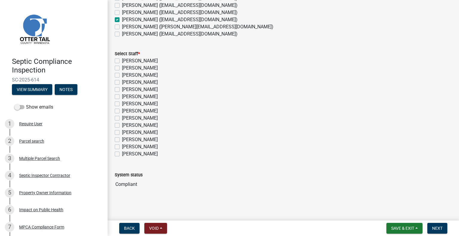
click at [145, 141] on label "[PERSON_NAME]" at bounding box center [140, 139] width 36 height 7
click at [126, 140] on input "[PERSON_NAME]" at bounding box center [124, 138] width 4 height 4
checkbox input "true"
checkbox input "false"
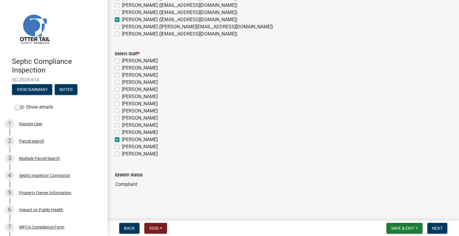
checkbox input "false"
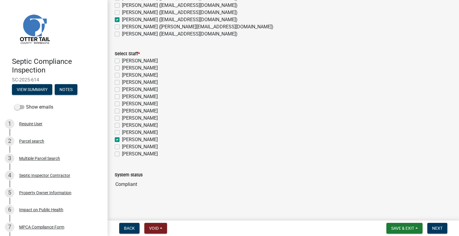
checkbox input "false"
checkbox input "true"
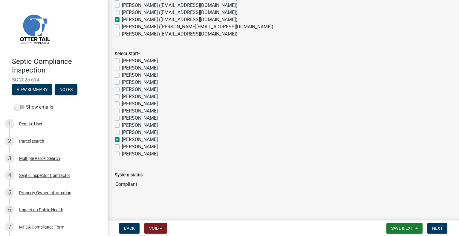
checkbox input "false"
click at [442, 229] on button "Next" at bounding box center [437, 228] width 20 height 11
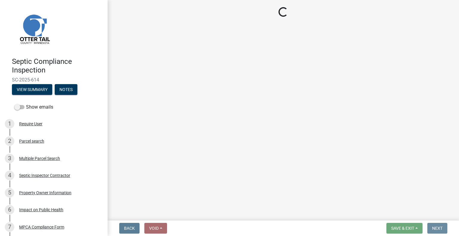
scroll to position [0, 0]
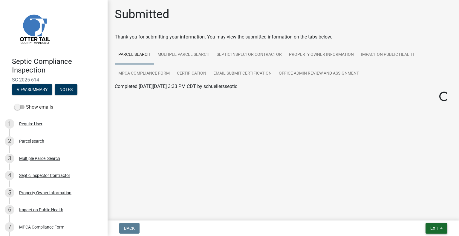
click at [430, 232] on button "Exit" at bounding box center [436, 228] width 22 height 11
click at [425, 214] on button "Save & Exit" at bounding box center [424, 213] width 48 height 14
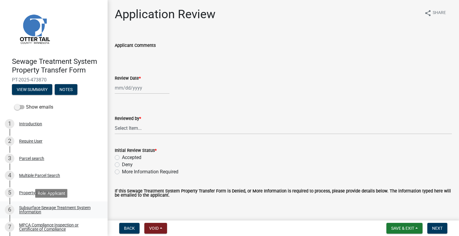
click at [60, 211] on div "Subsurface Sewage Treatment System Information" at bounding box center [58, 210] width 79 height 8
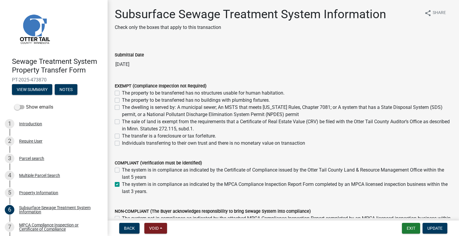
scroll to position [21, 0]
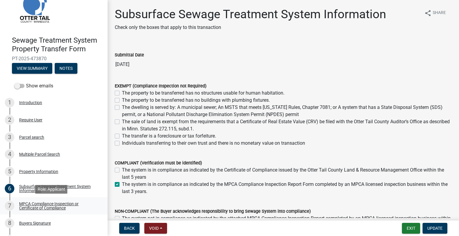
click at [66, 204] on div "MPCA Compliance Inspection or Certificate of Compliance" at bounding box center [58, 206] width 79 height 8
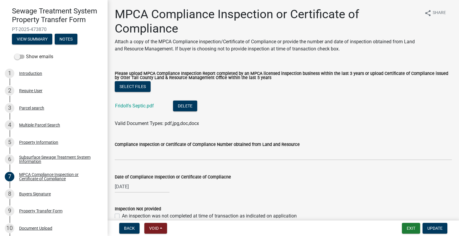
scroll to position [56, 0]
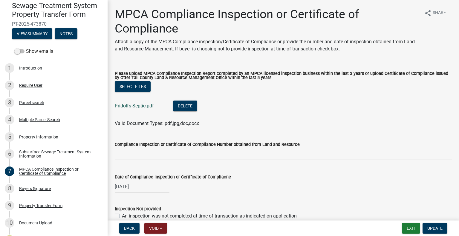
click at [145, 108] on link "Fridolfs Septic.pdf" at bounding box center [134, 106] width 39 height 6
click at [31, 104] on div "Parcel search" at bounding box center [31, 103] width 25 height 4
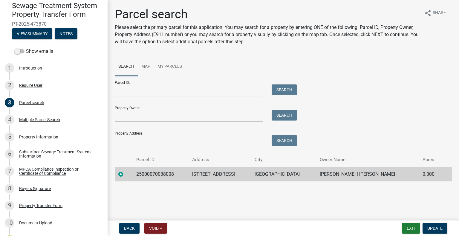
click at [160, 174] on td "25000070038008" at bounding box center [161, 174] width 56 height 15
copy td "25000070038008"
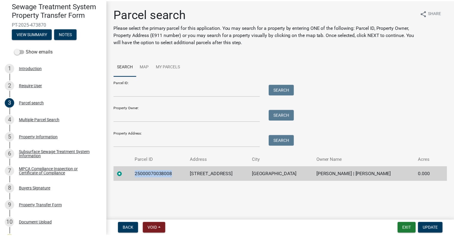
scroll to position [88, 0]
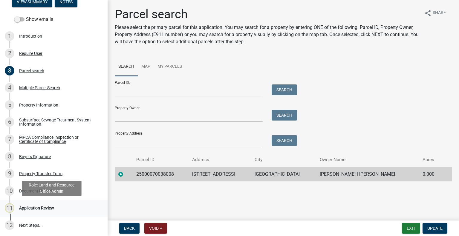
click at [62, 212] on div "11 Application Review" at bounding box center [51, 208] width 93 height 10
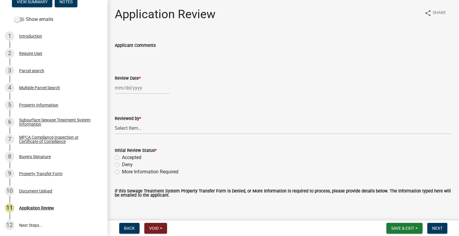
click at [136, 86] on div at bounding box center [142, 88] width 55 height 12
select select "9"
select select "2025"
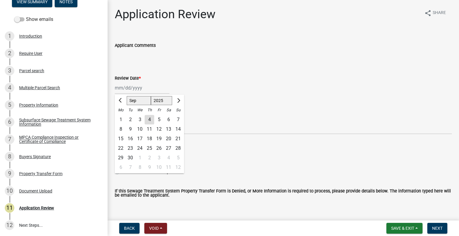
click at [148, 119] on div "4" at bounding box center [150, 120] width 10 height 10
type input "09/04/2025"
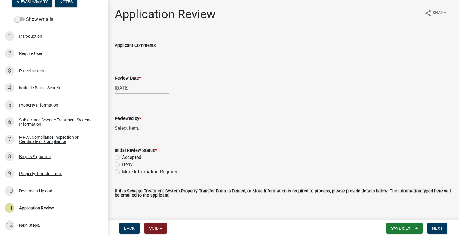
click at [149, 127] on select "Select Item... Alexis Newark Amy Busko Andrea Perales Brittany Tollefson Christ…" at bounding box center [283, 128] width 337 height 12
click at [115, 122] on select "Select Item... Alexis Newark Amy Busko Andrea Perales Brittany Tollefson Christ…" at bounding box center [283, 128] width 337 height 12
select select "2217fab6-25d2-4df2-8e35-18ddd05e0fe8"
click at [138, 157] on label "Accepted" at bounding box center [131, 157] width 19 height 7
click at [126, 157] on input "Accepted" at bounding box center [124, 156] width 4 height 4
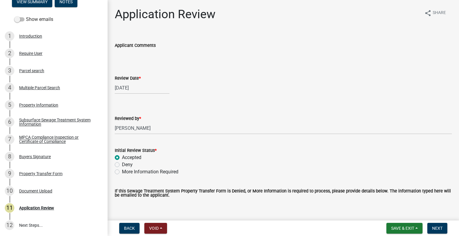
radio input "true"
click at [442, 229] on button "Next" at bounding box center [437, 228] width 20 height 11
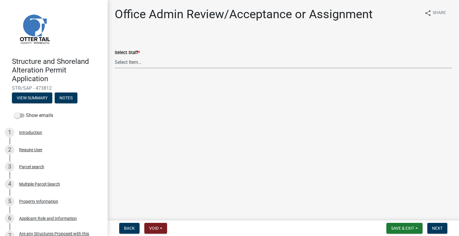
click at [151, 61] on select "Select Item... Alexis Newark (anewark@ottertailcounty.gov) Amy Busko (abusko@ot…" at bounding box center [283, 62] width 337 height 12
click at [115, 56] on select "Select Item... Alexis Newark (anewark@ottertailcounty.gov) Amy Busko (abusko@ot…" at bounding box center [283, 62] width 337 height 12
select select "587f38f5-c90e-4c12-9e10-d3e23909bbca"
click at [434, 226] on button "Next" at bounding box center [437, 228] width 20 height 11
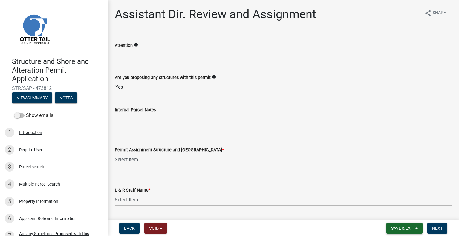
click at [406, 229] on span "Save & Exit" at bounding box center [402, 228] width 23 height 5
click at [400, 217] on button "Save & Exit" at bounding box center [399, 213] width 48 height 14
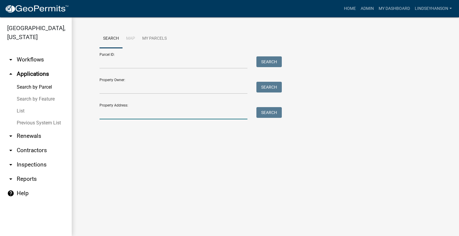
drag, startPoint x: 0, startPoint y: 0, endPoint x: 125, endPoint y: 114, distance: 169.4
click at [125, 114] on input "Property Address:" at bounding box center [173, 113] width 148 height 12
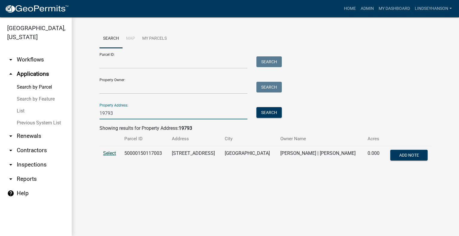
type input "19793"
click at [111, 152] on span "Select" at bounding box center [109, 154] width 13 height 6
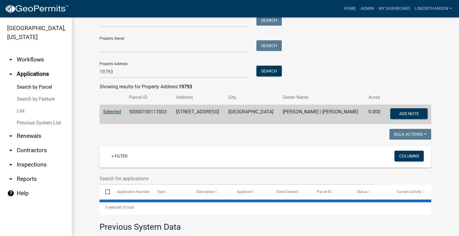
scroll to position [60, 0]
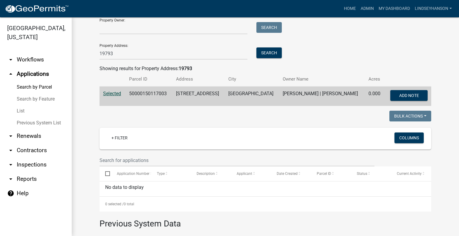
click at [45, 64] on link "arrow_drop_down Workflows" at bounding box center [36, 60] width 72 height 14
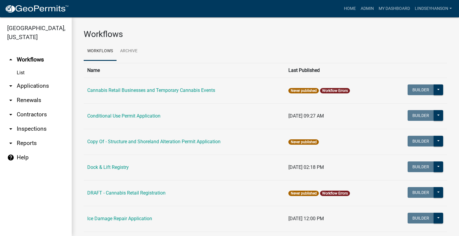
click at [43, 87] on link "arrow_drop_down Applications" at bounding box center [36, 86] width 72 height 14
